Goal: Task Accomplishment & Management: Use online tool/utility

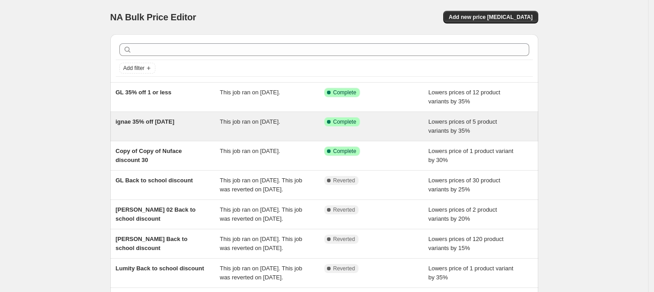
click at [262, 131] on div "This job ran on [DATE]." at bounding box center [272, 126] width 105 height 18
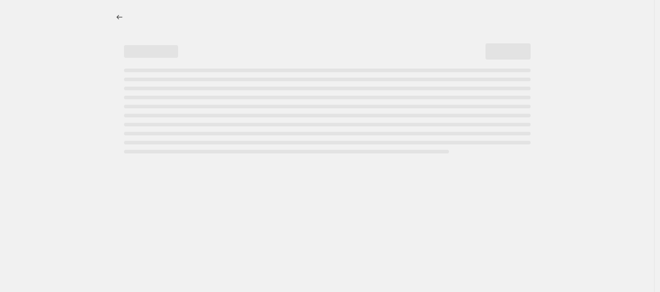
select select "percentage"
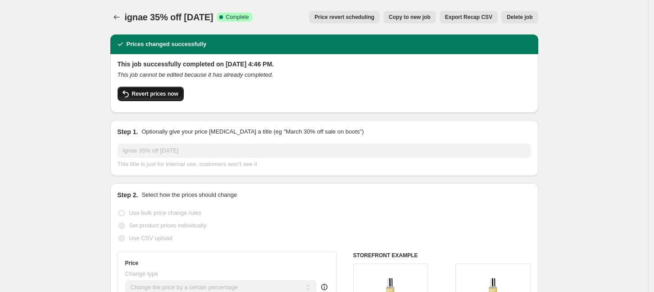
click at [163, 96] on span "Revert prices now" at bounding box center [155, 93] width 46 height 7
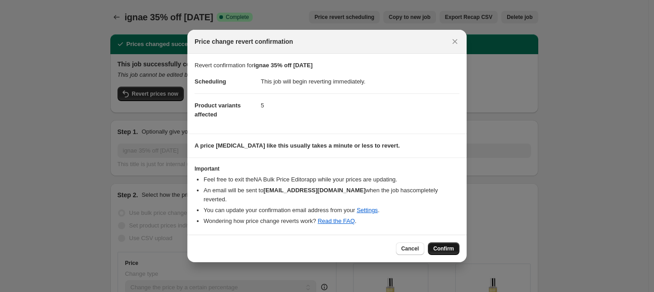
click at [444, 247] on span "Confirm" at bounding box center [443, 248] width 21 height 7
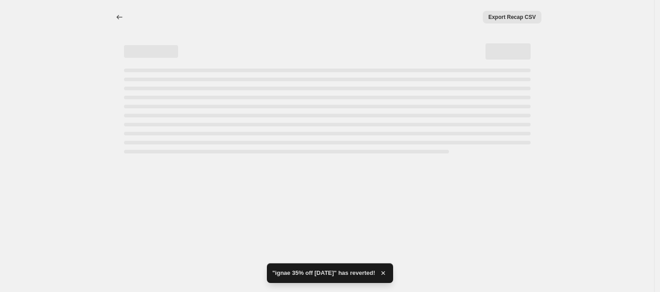
select select "percentage"
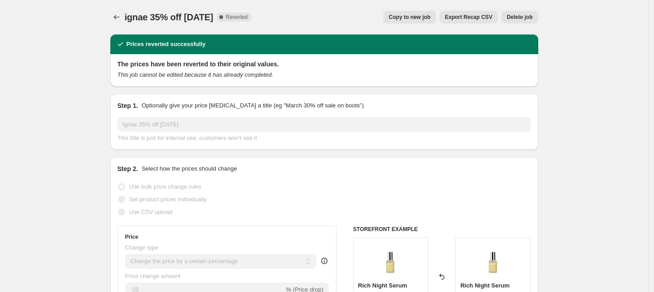
click at [427, 14] on span "Copy to new job" at bounding box center [410, 17] width 42 height 7
select select "percentage"
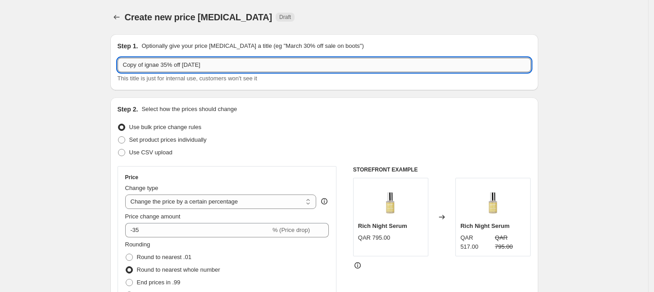
drag, startPoint x: 174, startPoint y: 65, endPoint x: 164, endPoint y: 66, distance: 9.9
click at [164, 66] on input "Copy of ignae 35% off [DATE]" at bounding box center [325, 65] width 414 height 14
click at [169, 65] on input "Copy of ignae 35% off [DATE]" at bounding box center [325, 65] width 414 height 14
click at [164, 64] on input "Copy of ignae 35% off [DATE]" at bounding box center [325, 65] width 414 height 14
type input "Copy of ignae 25% off [DATE]"
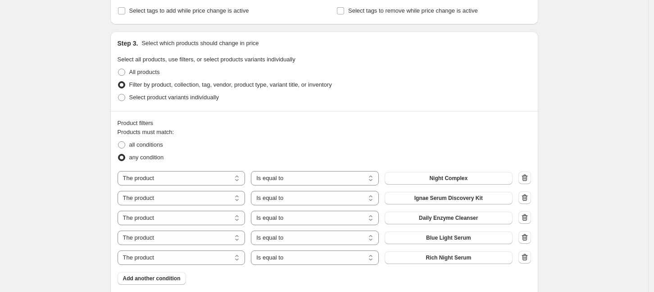
scroll to position [451, 0]
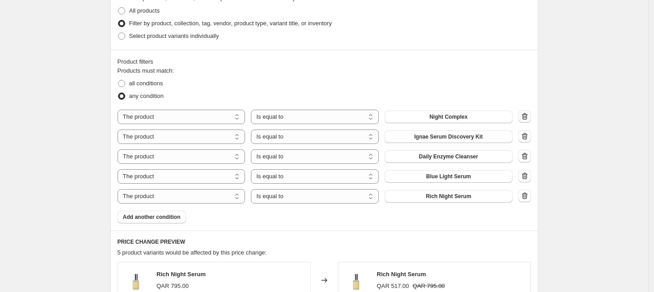
click at [529, 115] on icon "button" at bounding box center [524, 116] width 9 height 9
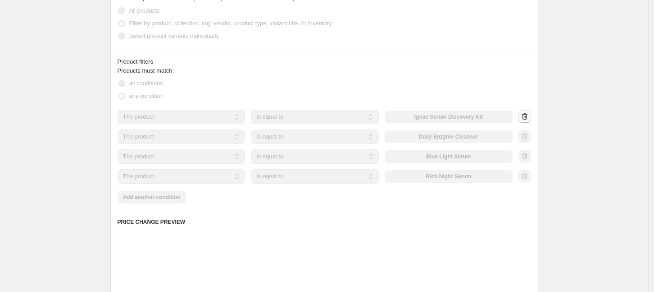
click at [529, 115] on div at bounding box center [525, 117] width 13 height 14
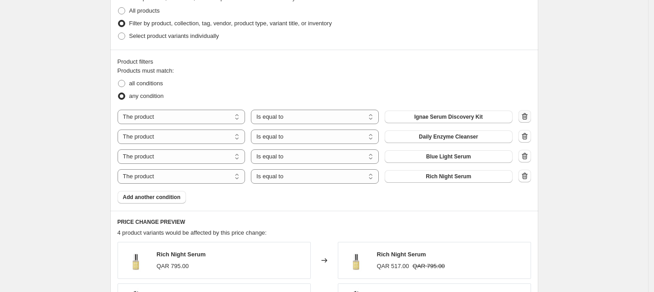
click at [529, 115] on icon "button" at bounding box center [524, 116] width 9 height 9
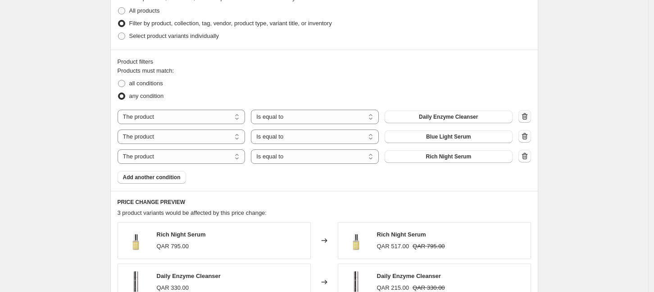
click at [529, 115] on icon "button" at bounding box center [524, 116] width 9 height 9
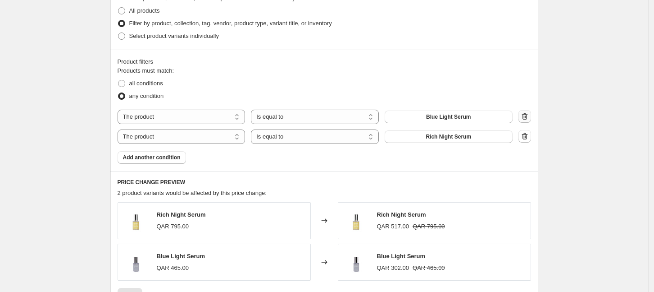
click at [529, 115] on icon "button" at bounding box center [524, 116] width 9 height 9
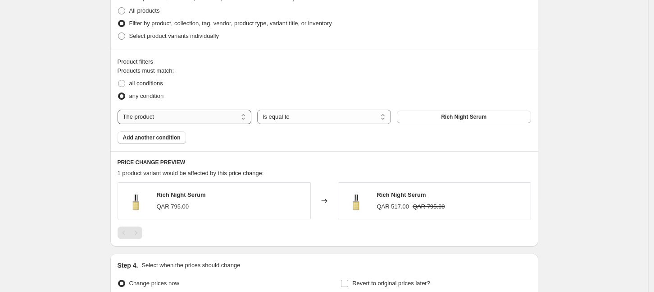
click at [167, 118] on select "The product The product's collection The product's tag The product's vendor The…" at bounding box center [185, 116] width 134 height 14
select select "collection"
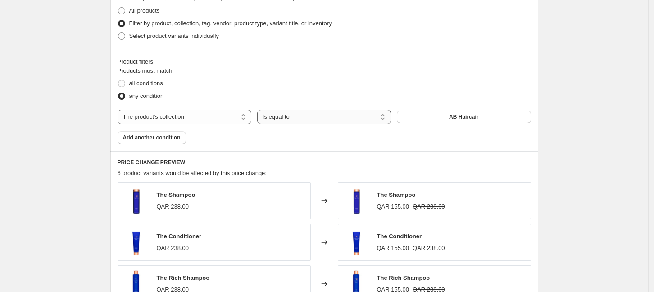
click at [314, 116] on select "Is equal to Is not equal to" at bounding box center [324, 116] width 134 height 14
click at [260, 109] on select "Is equal to Is not equal to" at bounding box center [324, 116] width 134 height 14
click at [430, 119] on button "AB Haircair" at bounding box center [464, 116] width 134 height 13
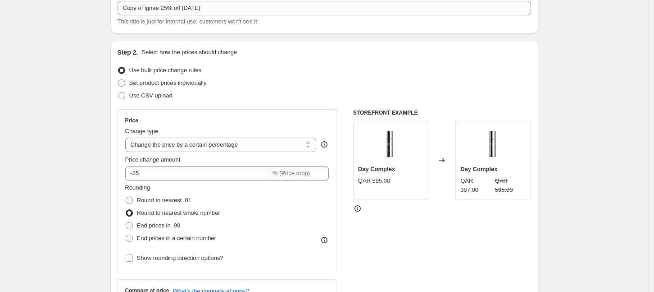
scroll to position [56, 0]
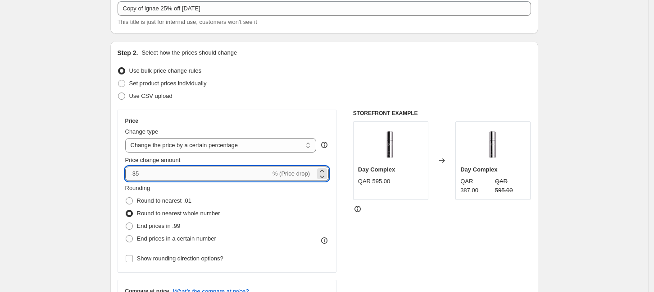
drag, startPoint x: 149, startPoint y: 173, endPoint x: 136, endPoint y: 169, distance: 13.6
click at [136, 169] on input "-35" at bounding box center [198, 173] width 146 height 14
type input "-25"
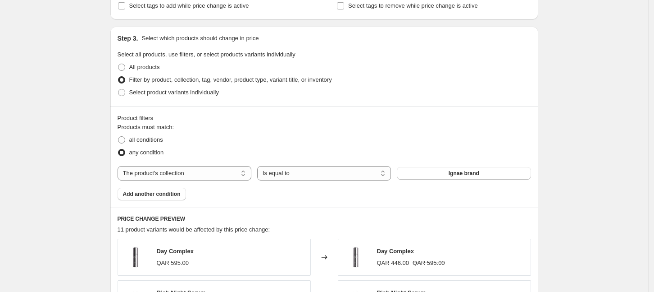
scroll to position [710, 0]
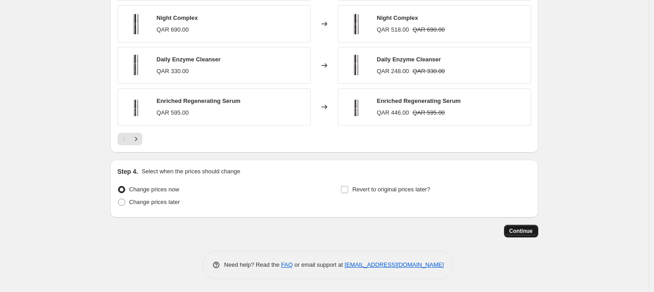
click at [530, 231] on span "Continue" at bounding box center [521, 230] width 23 height 7
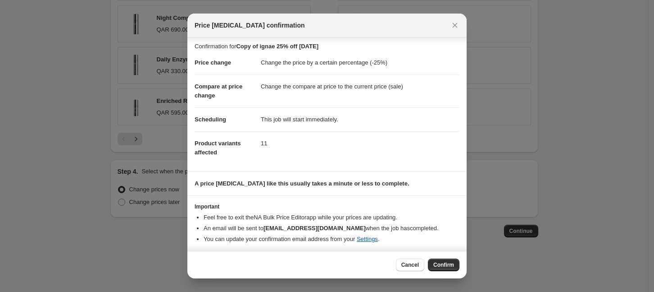
scroll to position [4, 0]
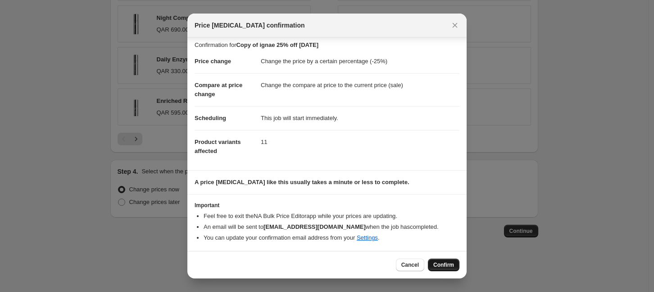
click at [442, 263] on span "Confirm" at bounding box center [443, 264] width 21 height 7
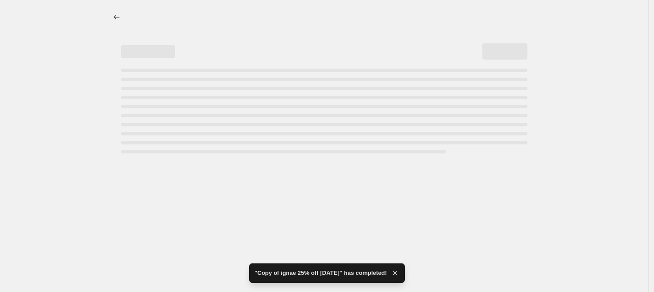
select select "percentage"
select select "collection"
